Goal: Information Seeking & Learning: Learn about a topic

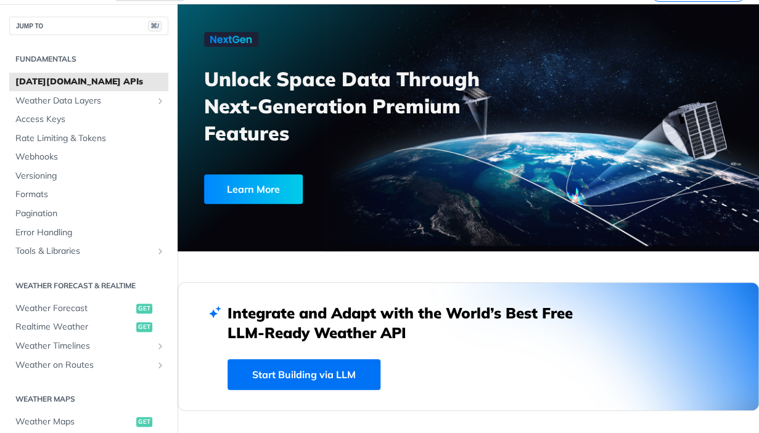
scroll to position [66, 0]
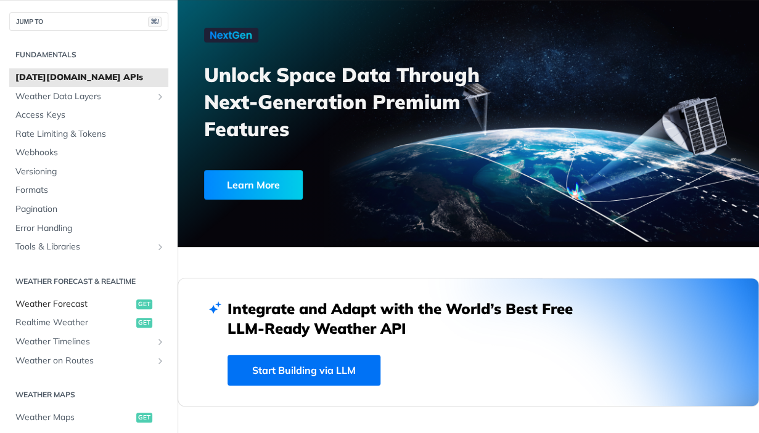
click at [80, 303] on span "Weather Forecast" at bounding box center [74, 304] width 118 height 12
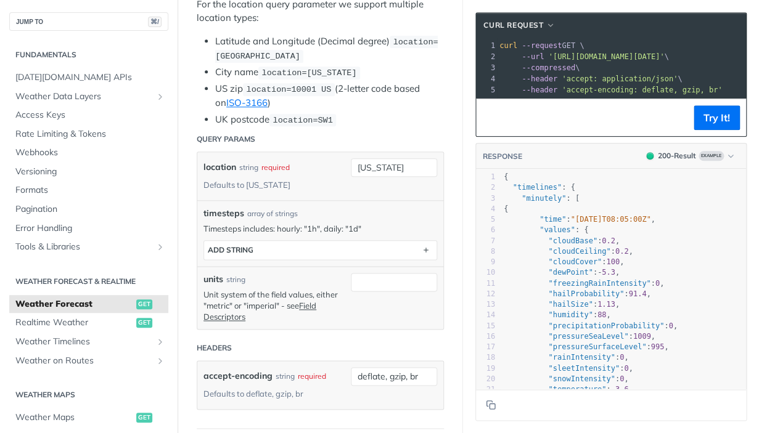
scroll to position [319, 0]
drag, startPoint x: 398, startPoint y: 168, endPoint x: 347, endPoint y: 168, distance: 50.5
click at [351, 168] on input "[US_STATE]" at bounding box center [394, 167] width 86 height 18
drag, startPoint x: 418, startPoint y: 164, endPoint x: 329, endPoint y: 164, distance: 89.4
click at [351, 164] on input "[GEOGRAPHIC_DATA][PERSON_NAME]" at bounding box center [394, 167] width 86 height 18
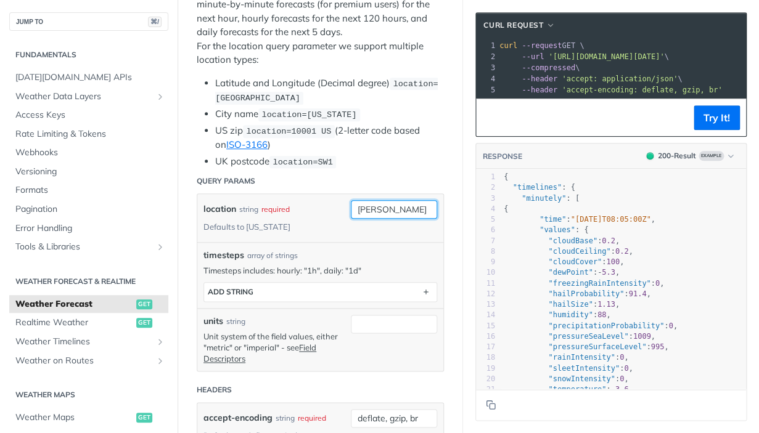
scroll to position [279, 0]
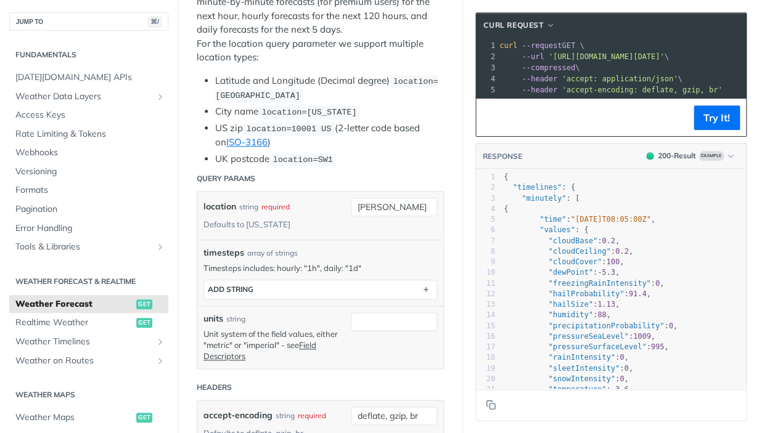
click at [317, 222] on div "location string required Defaults to [US_STATE]" at bounding box center [273, 216] width 141 height 36
click at [284, 204] on div "required" at bounding box center [275, 207] width 28 height 18
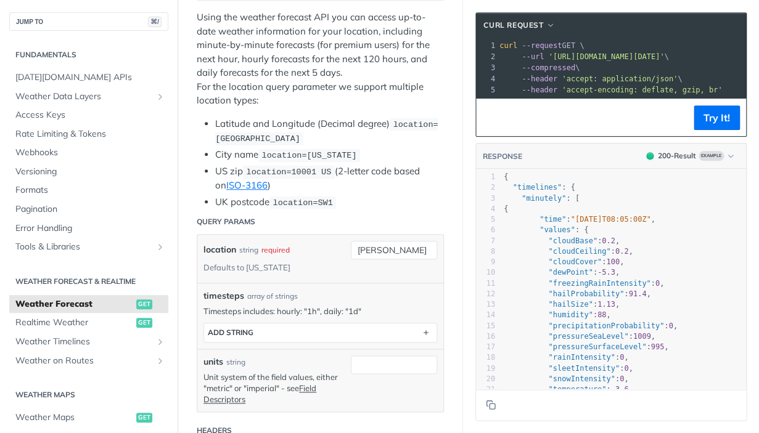
scroll to position [234, 0]
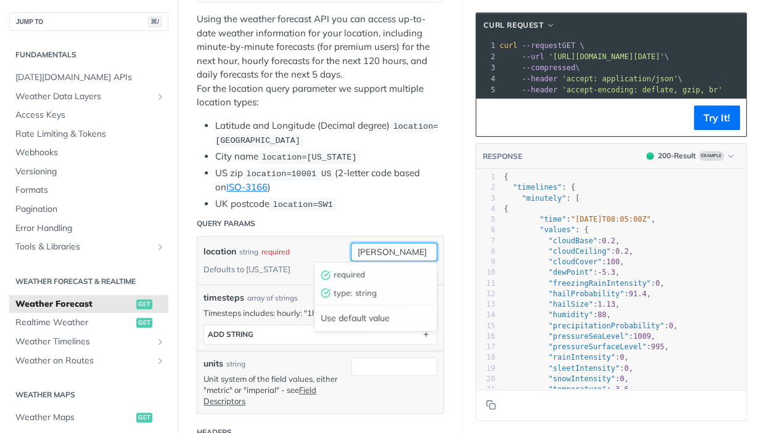
click at [361, 248] on input "[PERSON_NAME]" at bounding box center [394, 252] width 86 height 18
type input "[PERSON_NAME]"
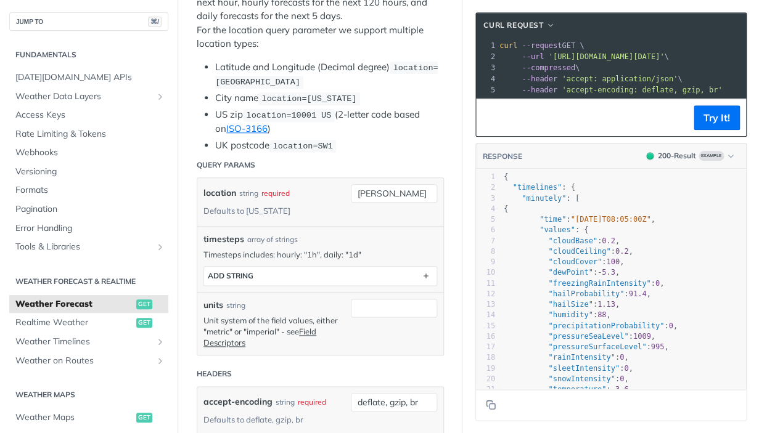
scroll to position [298, 0]
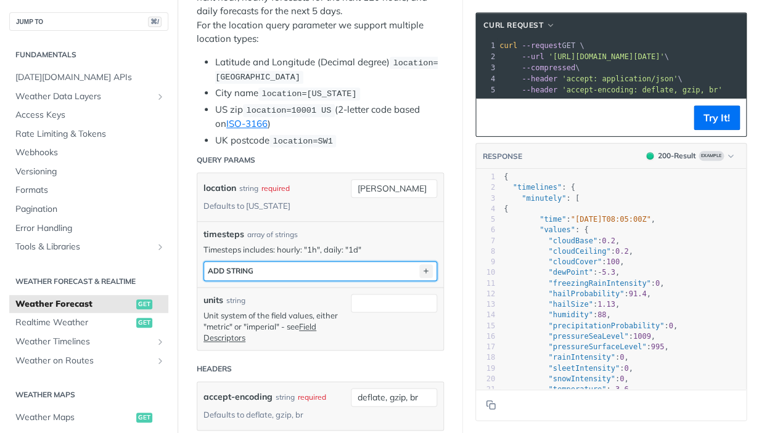
click at [422, 269] on icon "button" at bounding box center [426, 271] width 14 height 14
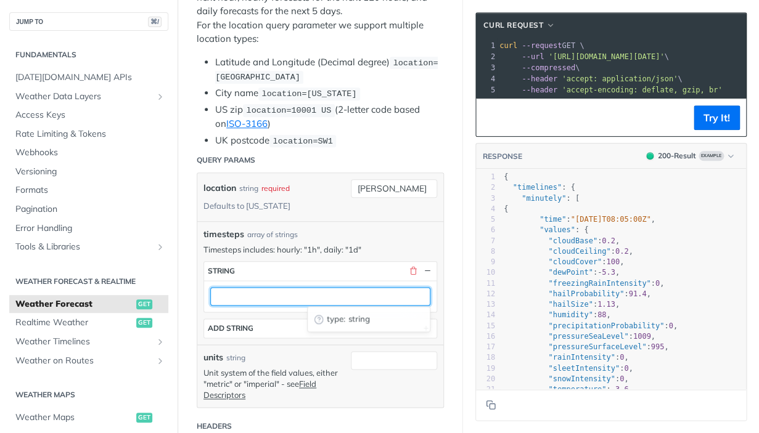
click at [361, 296] on input "text" at bounding box center [320, 296] width 220 height 18
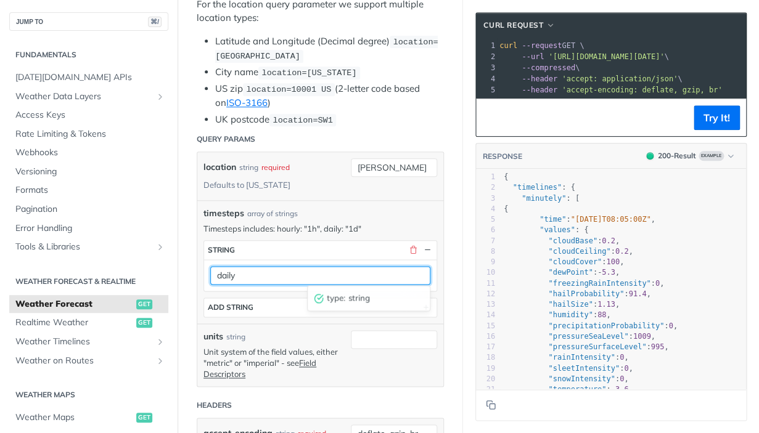
scroll to position [319, 0]
type input "daily"
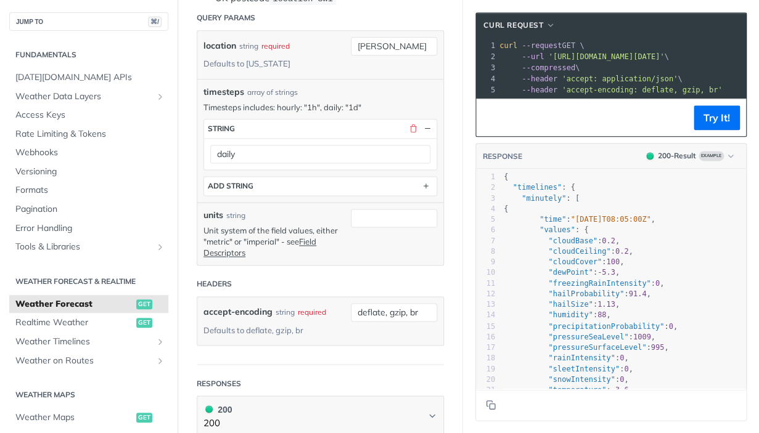
scroll to position [441, 0]
click at [394, 214] on input "units" at bounding box center [394, 217] width 86 height 18
type input "metric"
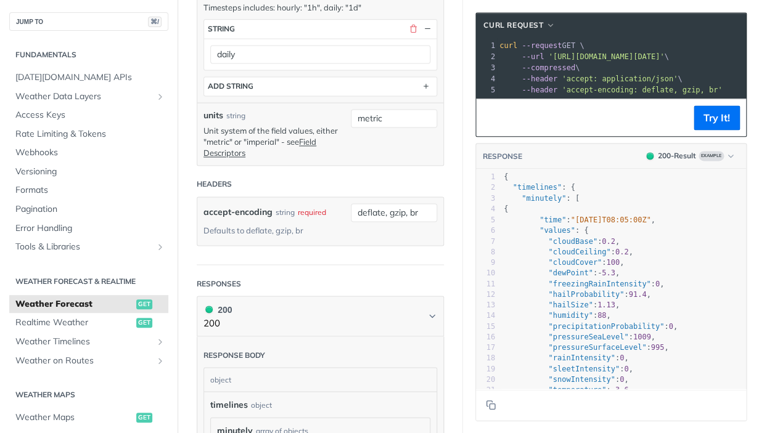
scroll to position [541, 0]
click at [396, 214] on input "deflate, gzip, br" at bounding box center [394, 211] width 86 height 18
click at [450, 237] on article "Weather Forecast get [URL][DOMAIN_NAME][DATE] /weather/forecast Recent Requests…" at bounding box center [319, 380] width 285 height 1711
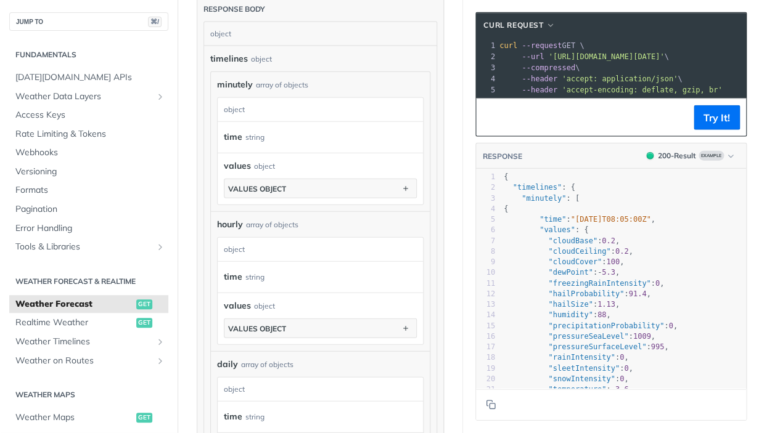
scroll to position [870, 0]
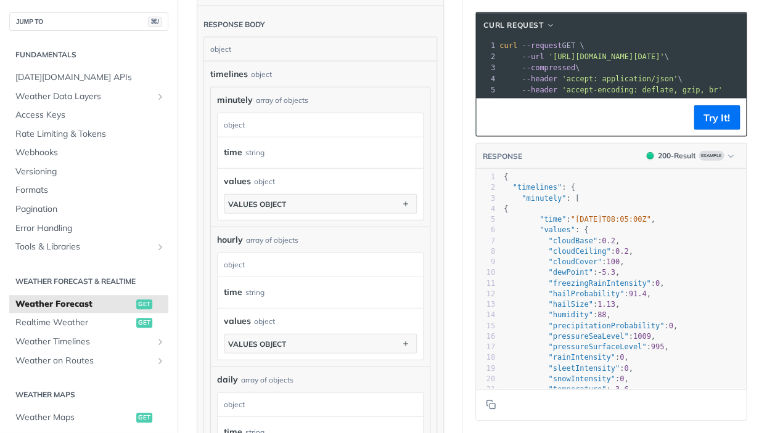
click at [357, 121] on div "object" at bounding box center [319, 124] width 202 height 23
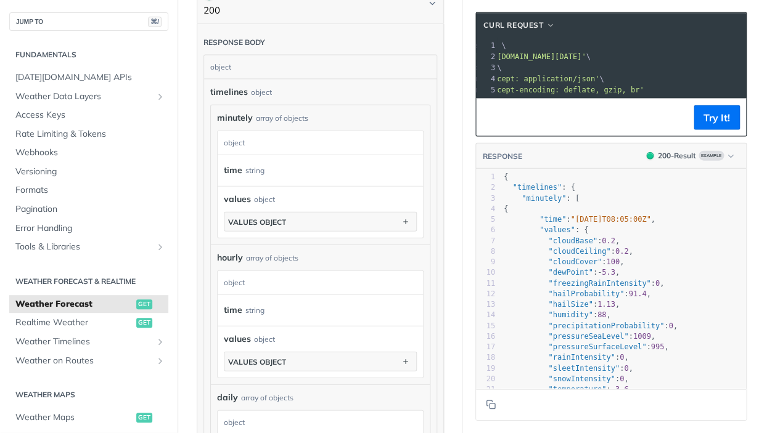
scroll to position [0, 0]
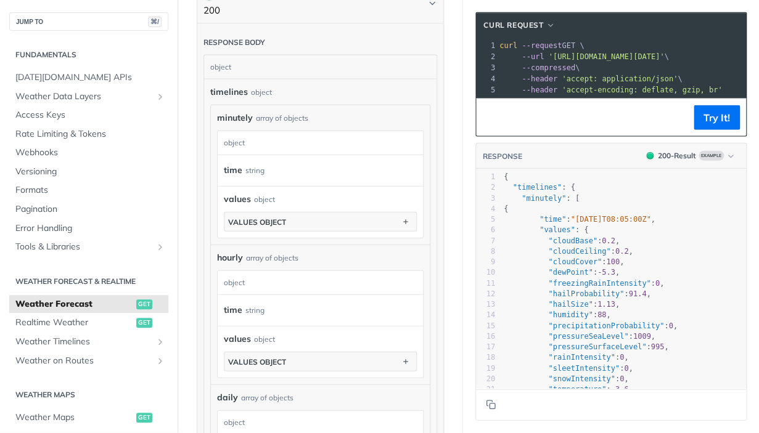
drag, startPoint x: 730, startPoint y: 59, endPoint x: 552, endPoint y: 57, distance: 178.1
click at [552, 57] on span "'[URL][DOMAIN_NAME][DATE]'" at bounding box center [606, 56] width 116 height 9
copy span "[URL][DOMAIN_NAME][DATE]"
click at [711, 117] on button "Try It!" at bounding box center [716, 117] width 46 height 25
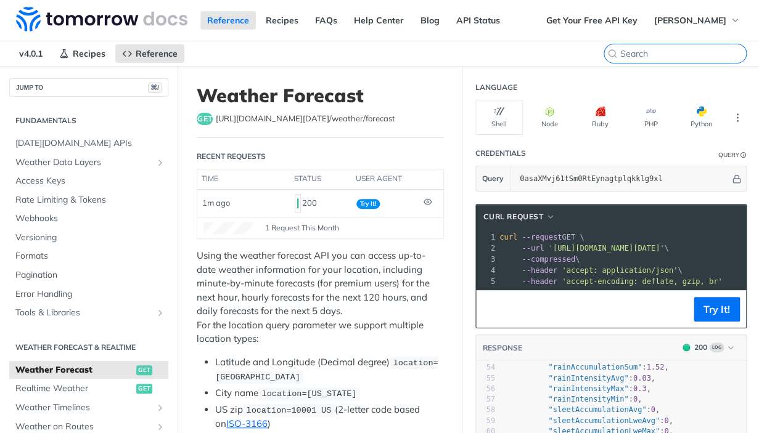
click at [687, 55] on input "search" at bounding box center [683, 53] width 126 height 11
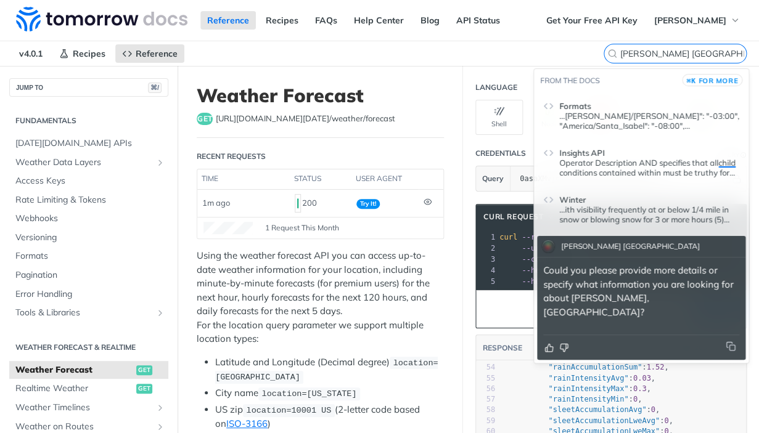
type input "[PERSON_NAME] [GEOGRAPHIC_DATA]"
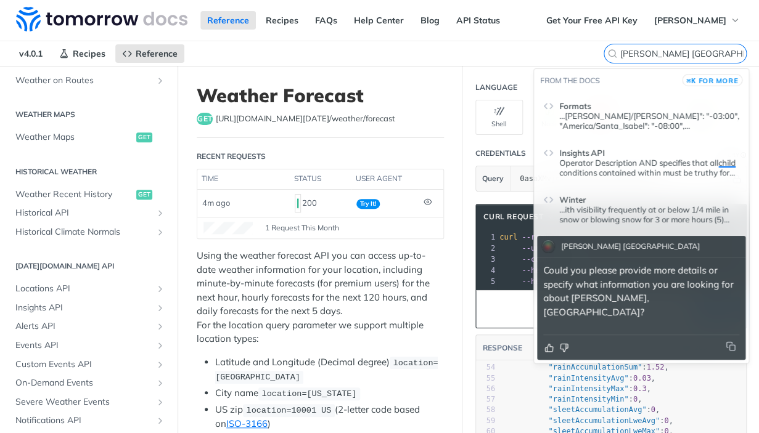
scroll to position [386, 0]
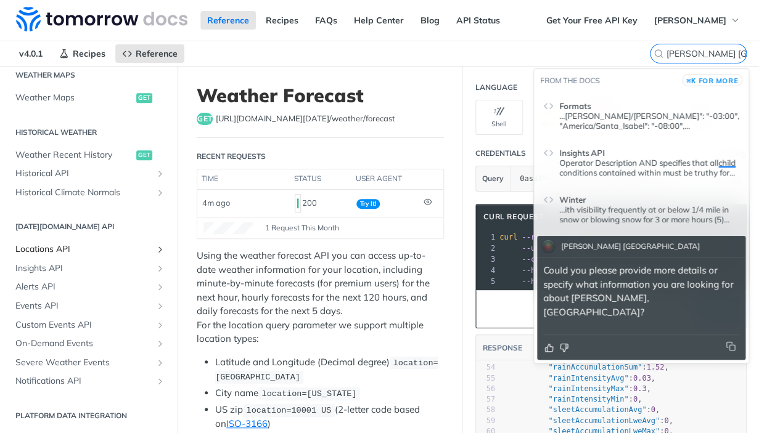
click at [42, 250] on span "Locations API" at bounding box center [83, 249] width 137 height 12
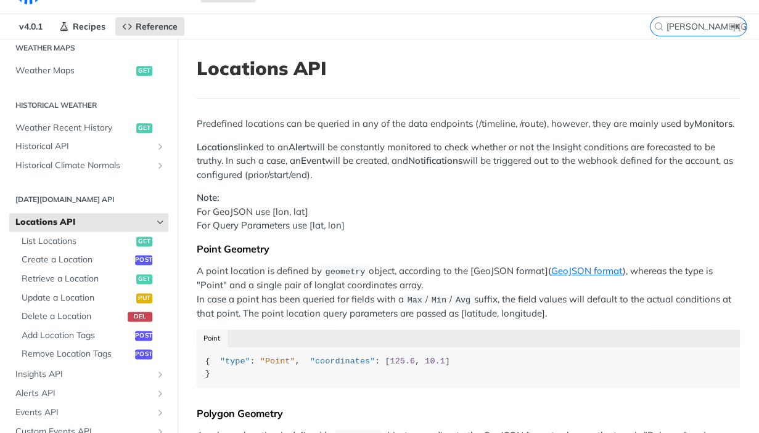
scroll to position [33, 0]
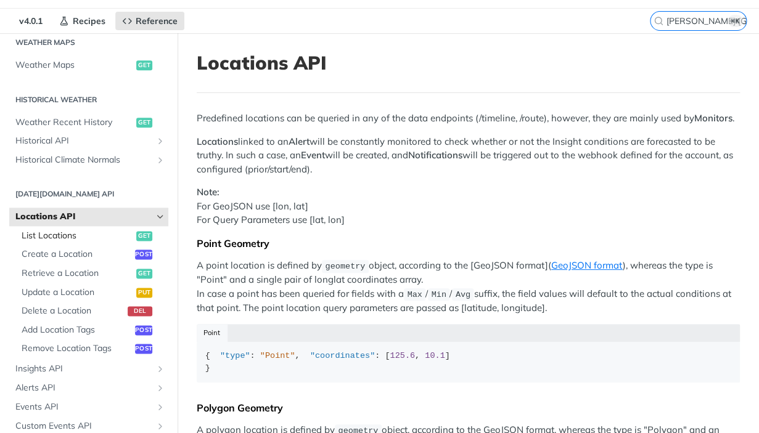
click at [55, 234] on span "List Locations" at bounding box center [78, 236] width 112 height 12
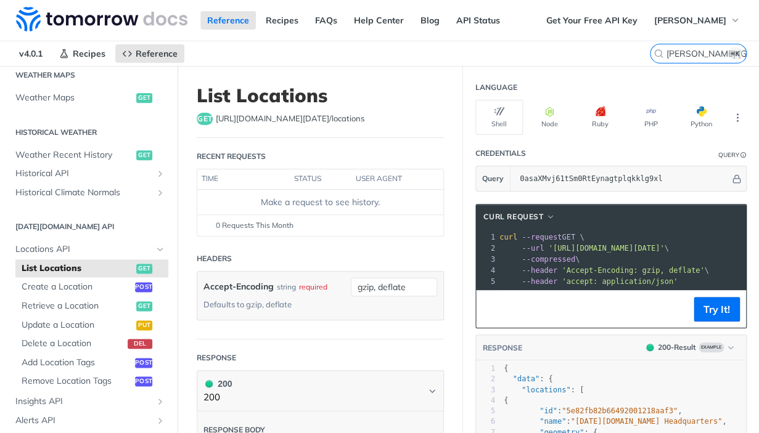
click at [312, 200] on div "Make a request to see history." at bounding box center [320, 202] width 236 height 13
click at [297, 225] on div "0 Requests This Month" at bounding box center [320, 225] width 234 height 11
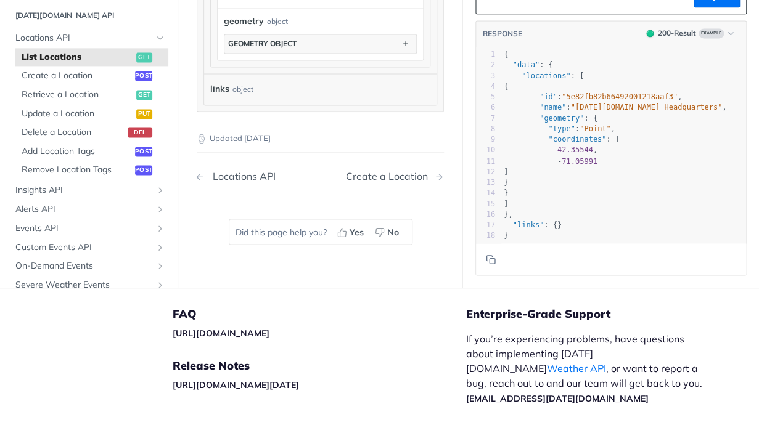
scroll to position [599, 0]
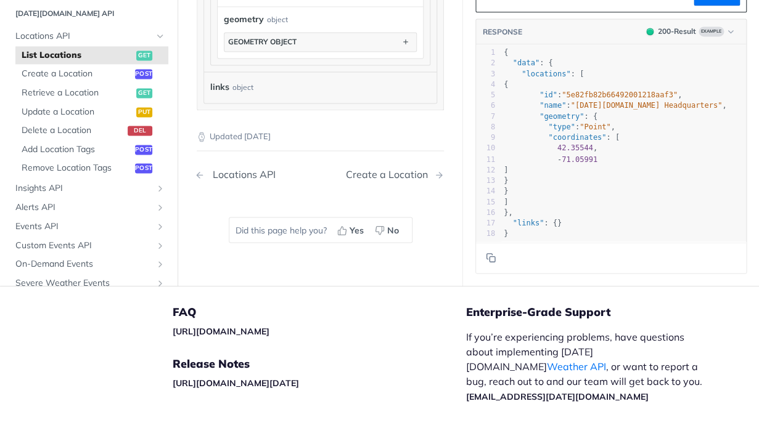
click at [242, 172] on div "Locations API" at bounding box center [240, 174] width 69 height 12
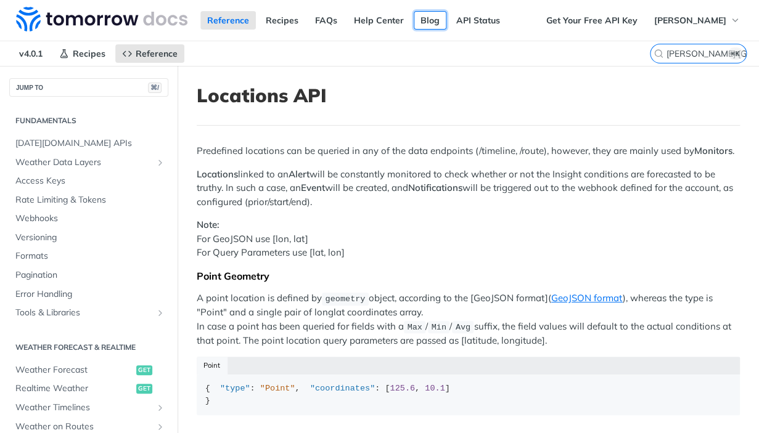
click at [428, 23] on link "Blog" at bounding box center [430, 20] width 33 height 18
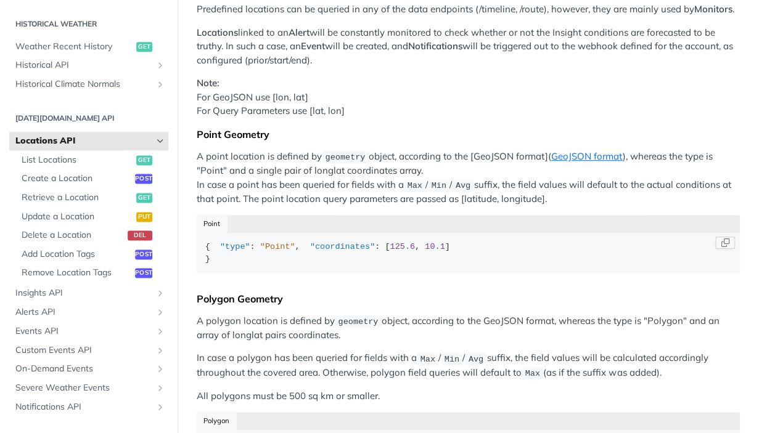
scroll to position [144, 0]
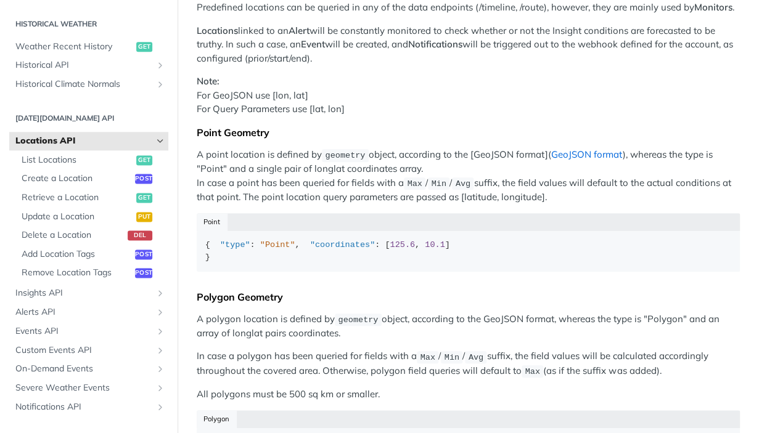
click at [574, 152] on link "GeoJSON format" at bounding box center [586, 155] width 71 height 12
